Goal: Transaction & Acquisition: Purchase product/service

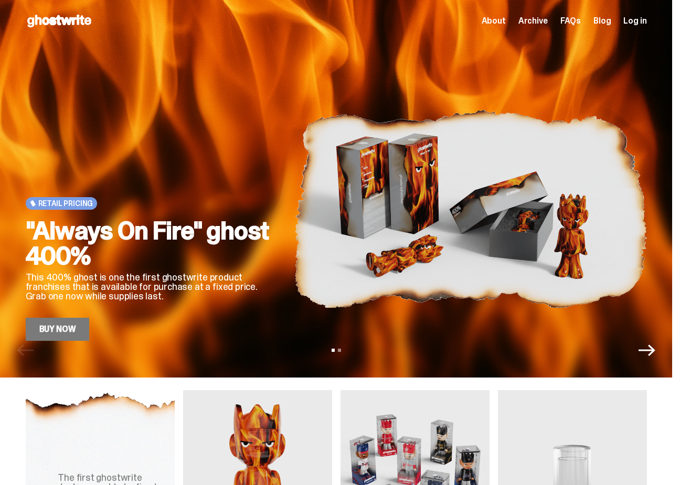
click at [47, 337] on link "Buy Now" at bounding box center [58, 329] width 64 height 23
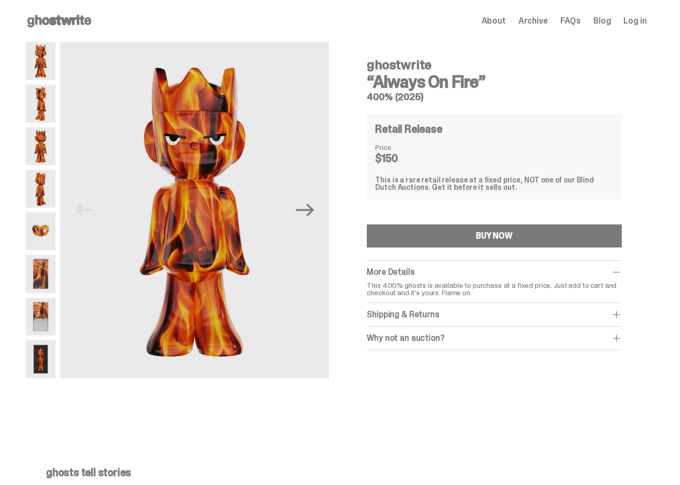
click at [56, 111] on img at bounding box center [41, 103] width 30 height 38
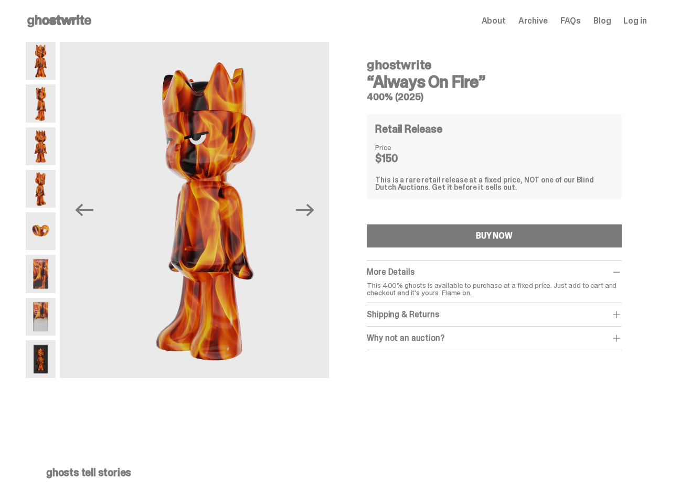
click at [50, 269] on img at bounding box center [41, 274] width 30 height 38
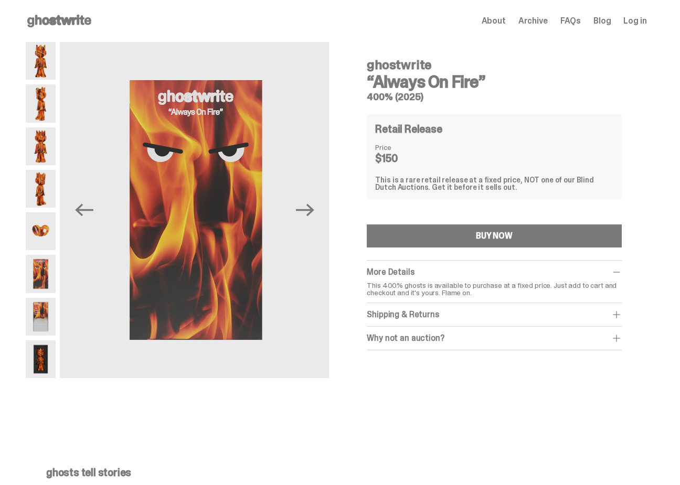
click at [41, 331] on img at bounding box center [41, 317] width 30 height 38
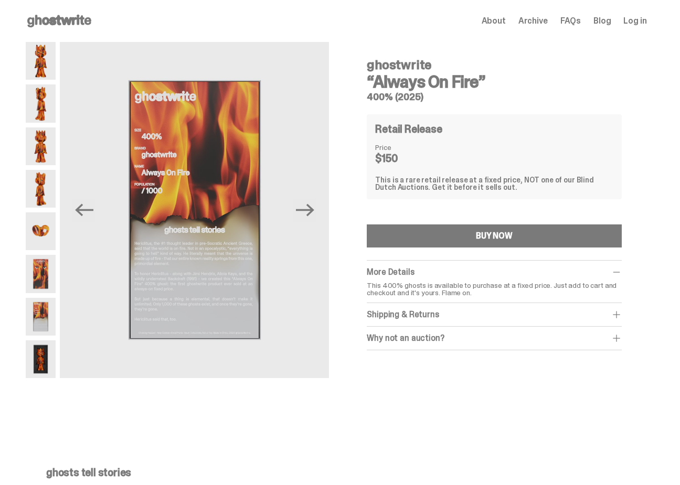
scroll to position [12, 0]
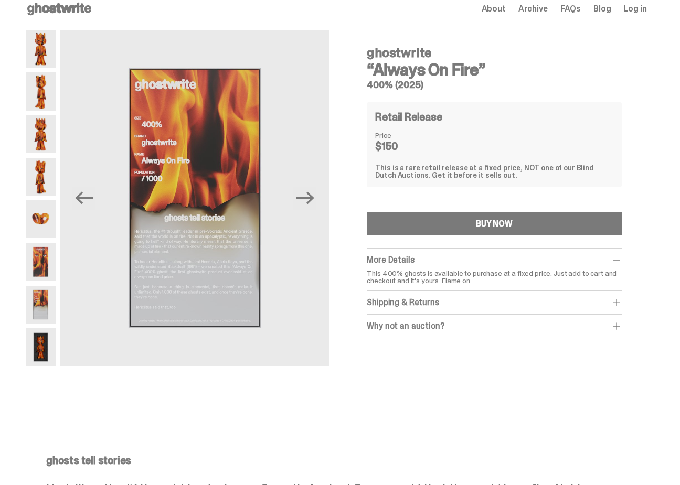
click at [46, 348] on img at bounding box center [41, 347] width 30 height 38
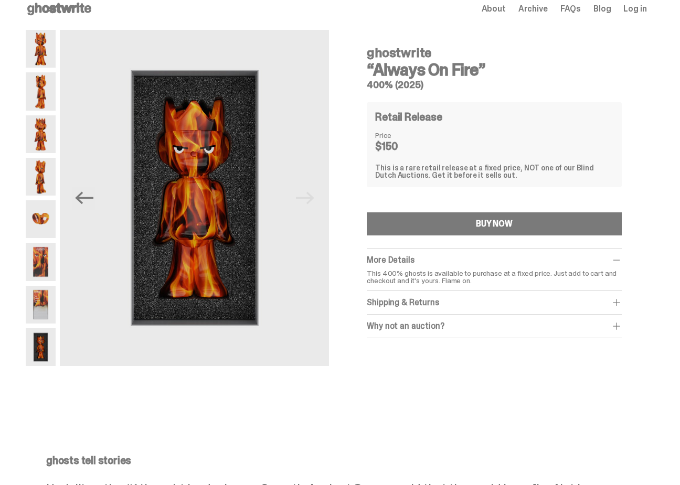
click at [38, 304] on img at bounding box center [41, 305] width 30 height 38
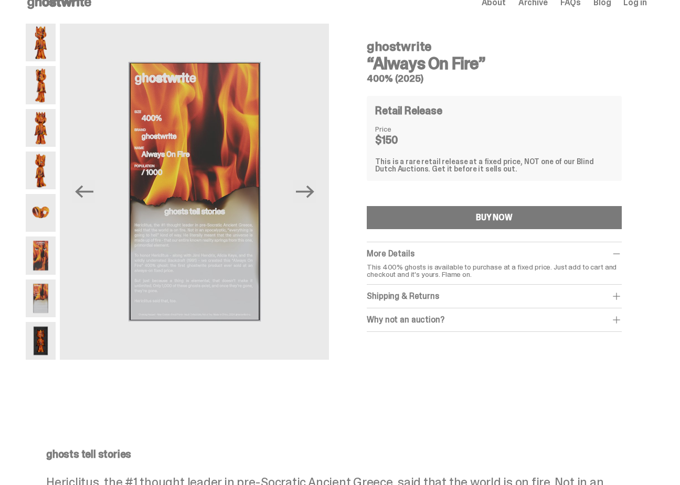
scroll to position [18, 0]
click at [41, 200] on img at bounding box center [41, 214] width 30 height 38
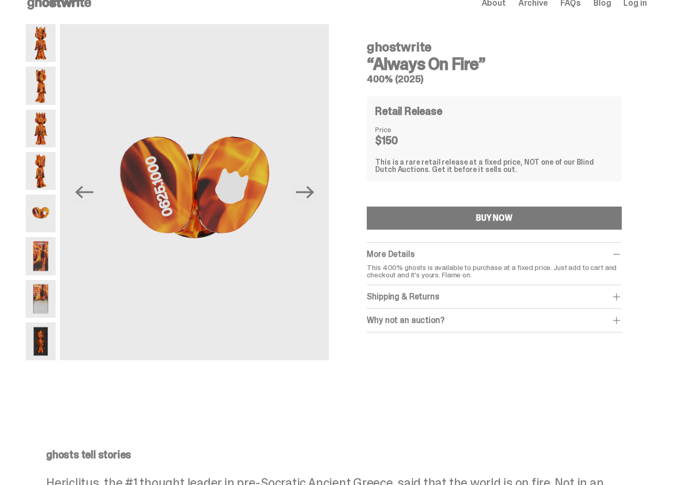
click at [451, 321] on div "Why not an auction?" at bounding box center [494, 320] width 254 height 10
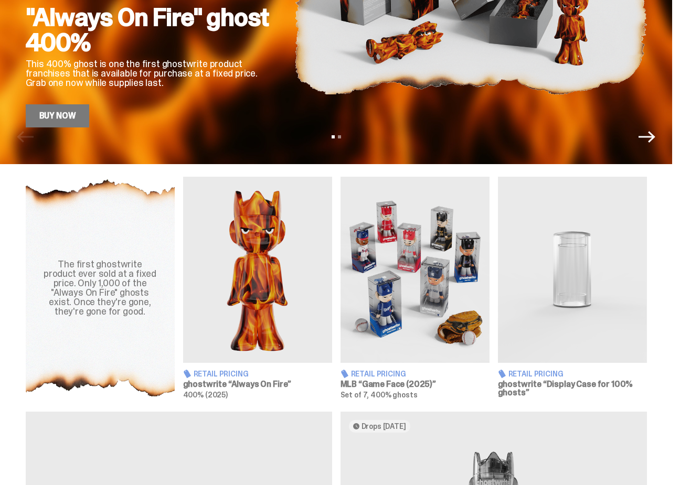
scroll to position [226, 0]
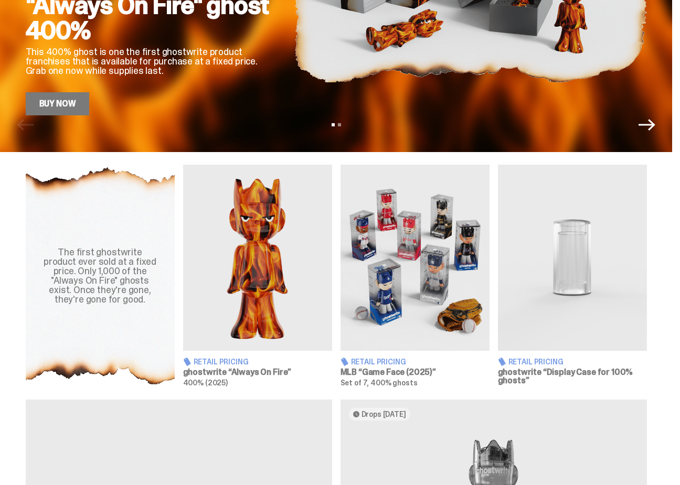
click at [399, 254] on img at bounding box center [415, 258] width 149 height 186
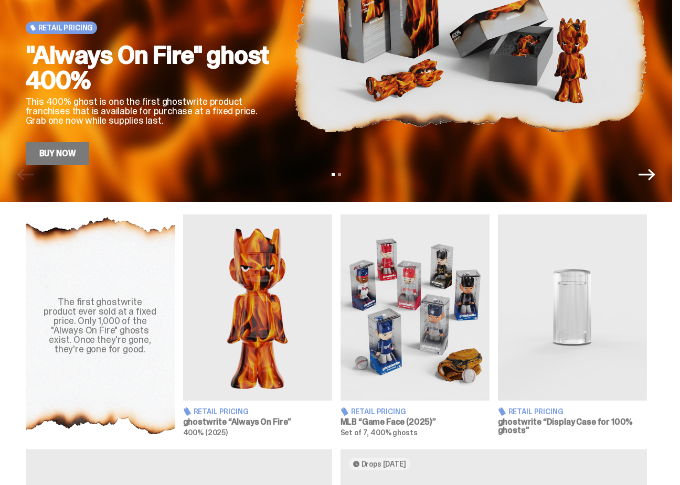
scroll to position [175, 0]
